Goal: Task Accomplishment & Management: Use online tool/utility

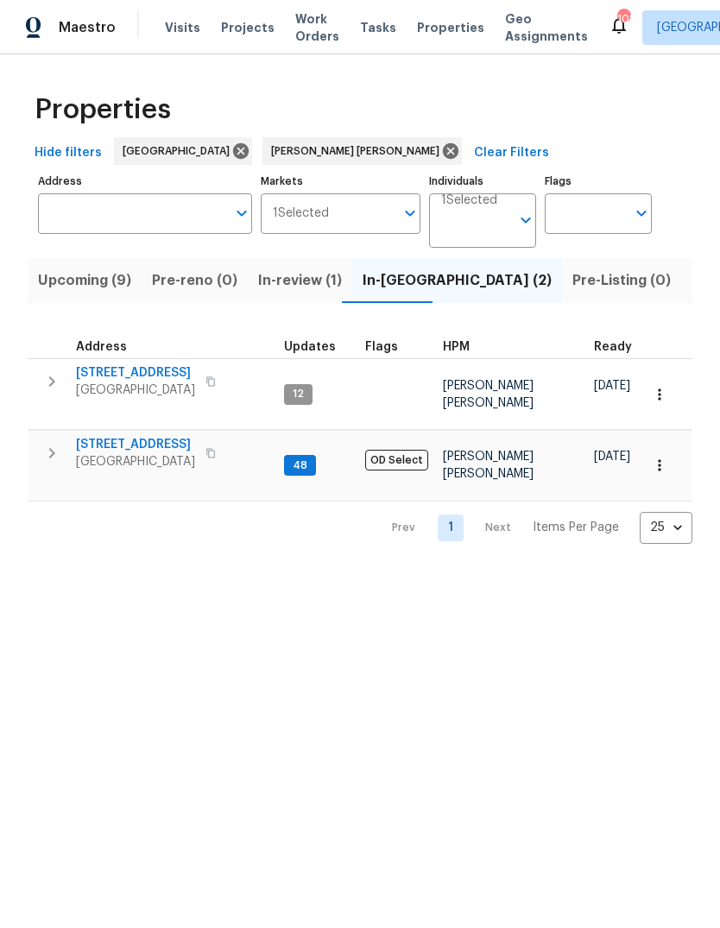
click at [97, 293] on span "Upcoming (9)" at bounding box center [84, 281] width 93 height 24
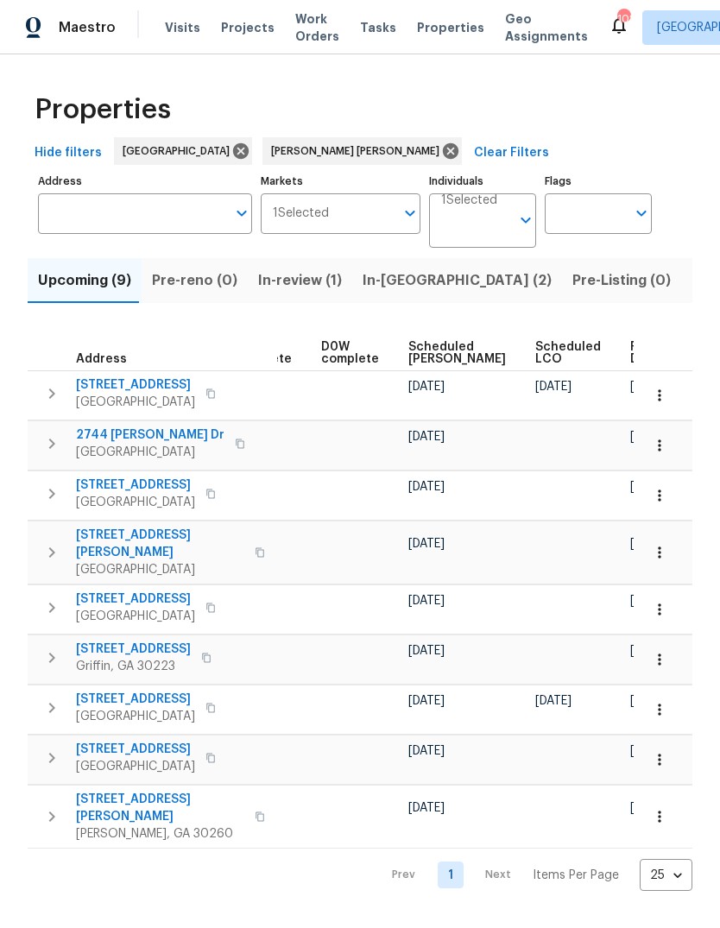
scroll to position [0, 433]
click at [631, 365] on span "Ready Date" at bounding box center [650, 353] width 38 height 24
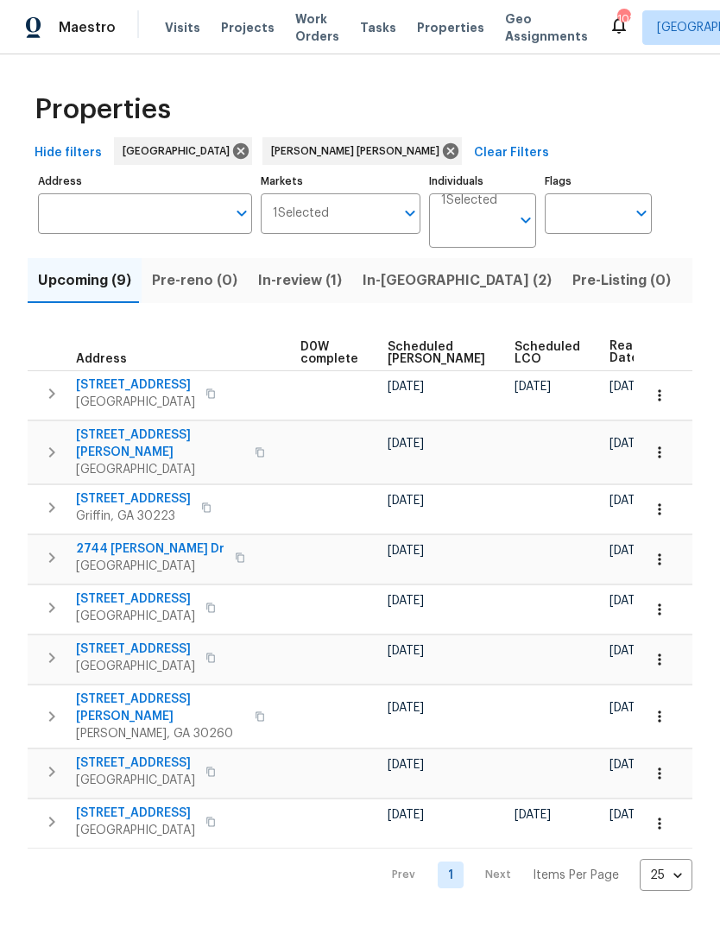
scroll to position [0, 453]
click at [661, 404] on icon "button" at bounding box center [659, 395] width 17 height 17
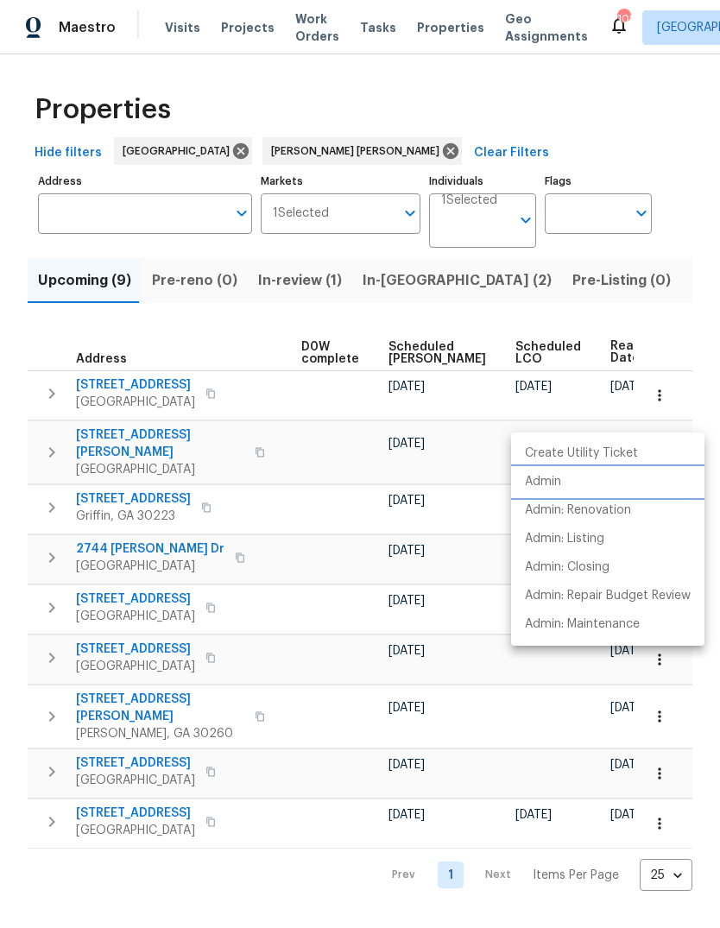
click at [584, 484] on li "Admin" at bounding box center [607, 482] width 193 height 28
click at [695, 229] on div at bounding box center [360, 464] width 720 height 928
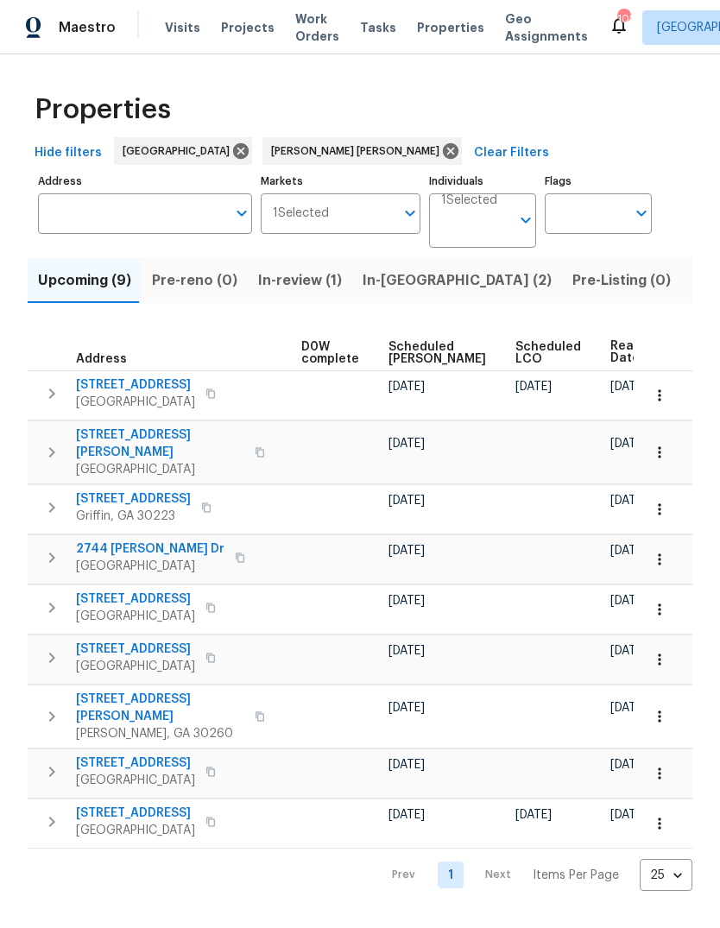
click at [660, 461] on icon "button" at bounding box center [659, 452] width 17 height 17
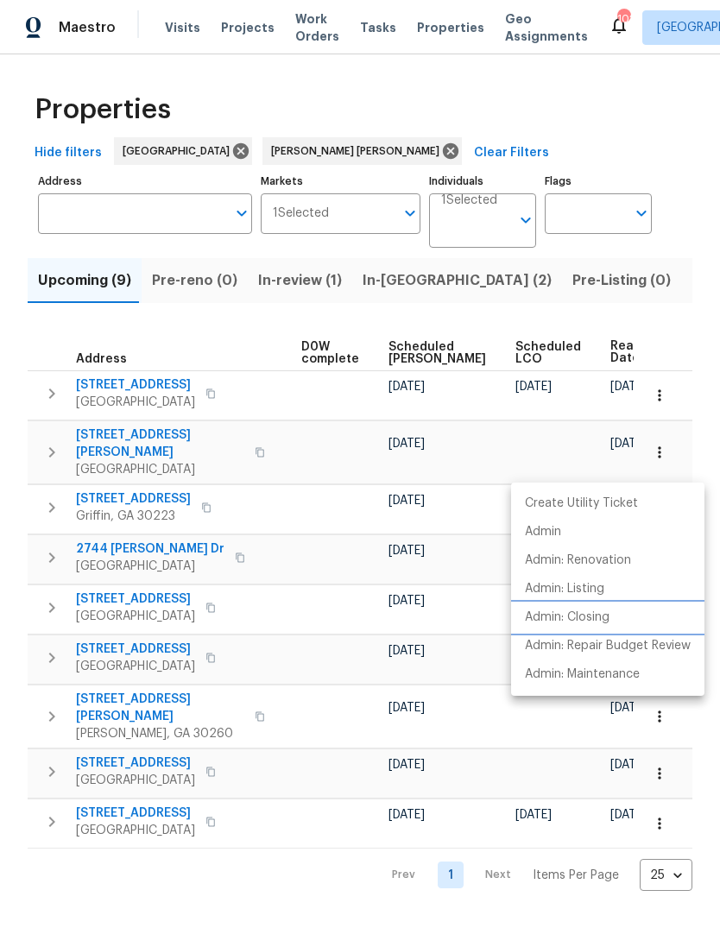
click at [624, 617] on li "Admin: Closing" at bounding box center [607, 618] width 193 height 28
click at [701, 404] on div at bounding box center [360, 464] width 720 height 928
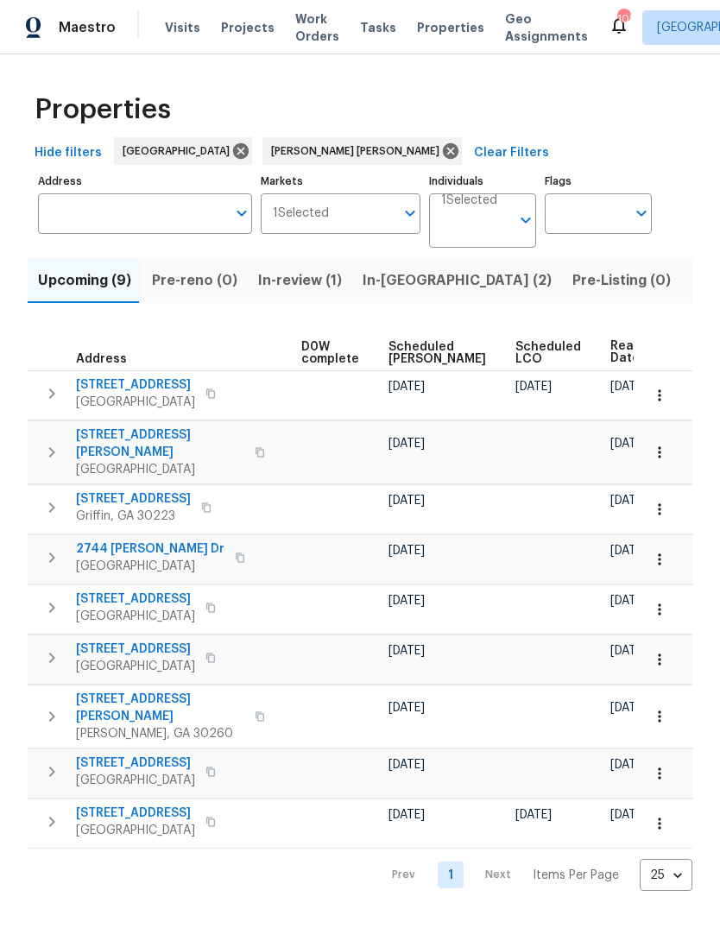
click at [687, 163] on div "Hide filters Atlanta [PERSON_NAME] [PERSON_NAME] Clear Filters" at bounding box center [360, 153] width 665 height 32
click at [662, 518] on icon "button" at bounding box center [659, 509] width 17 height 17
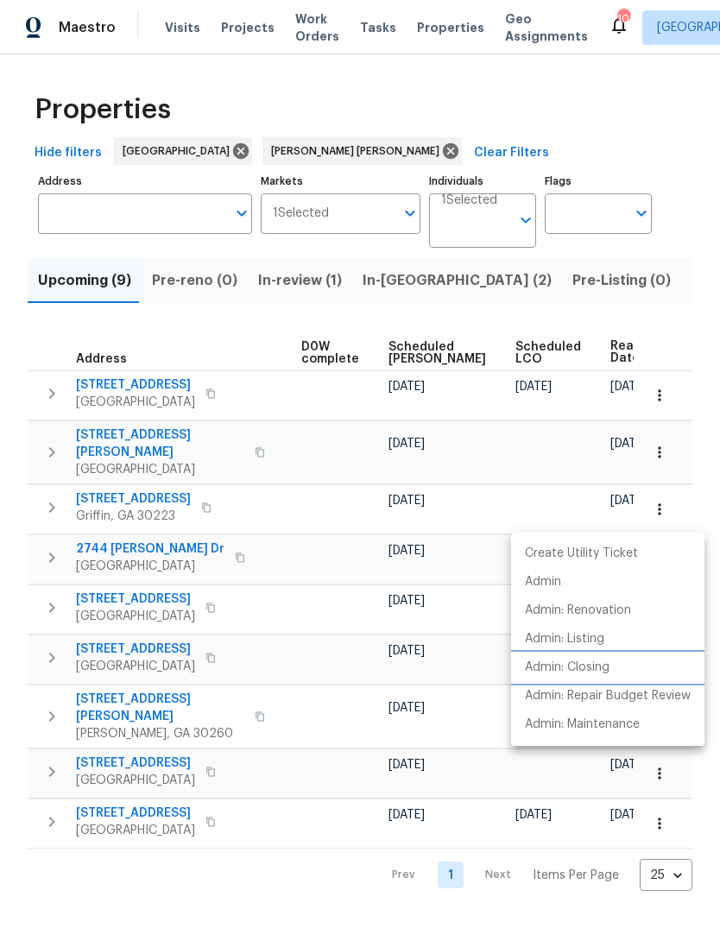
click at [617, 666] on li "Admin: Closing" at bounding box center [607, 668] width 193 height 28
